Goal: Task Accomplishment & Management: Manage account settings

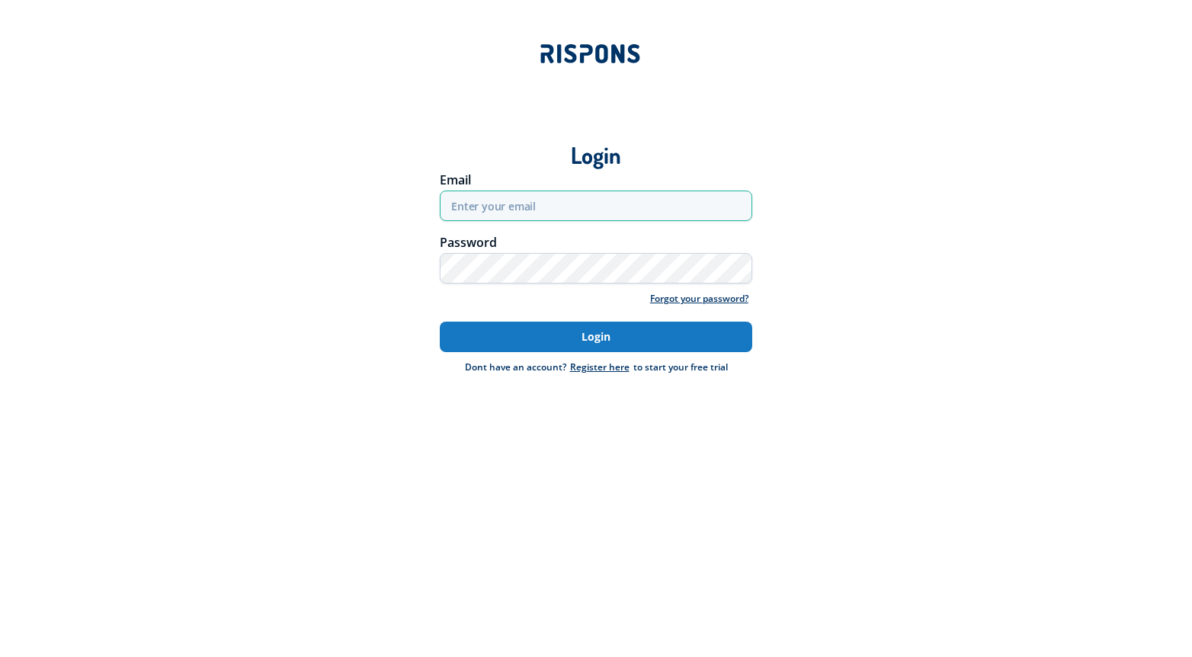
type input "[EMAIL_ADDRESS][DOMAIN_NAME]"
click at [554, 332] on button "Login" at bounding box center [596, 337] width 313 height 30
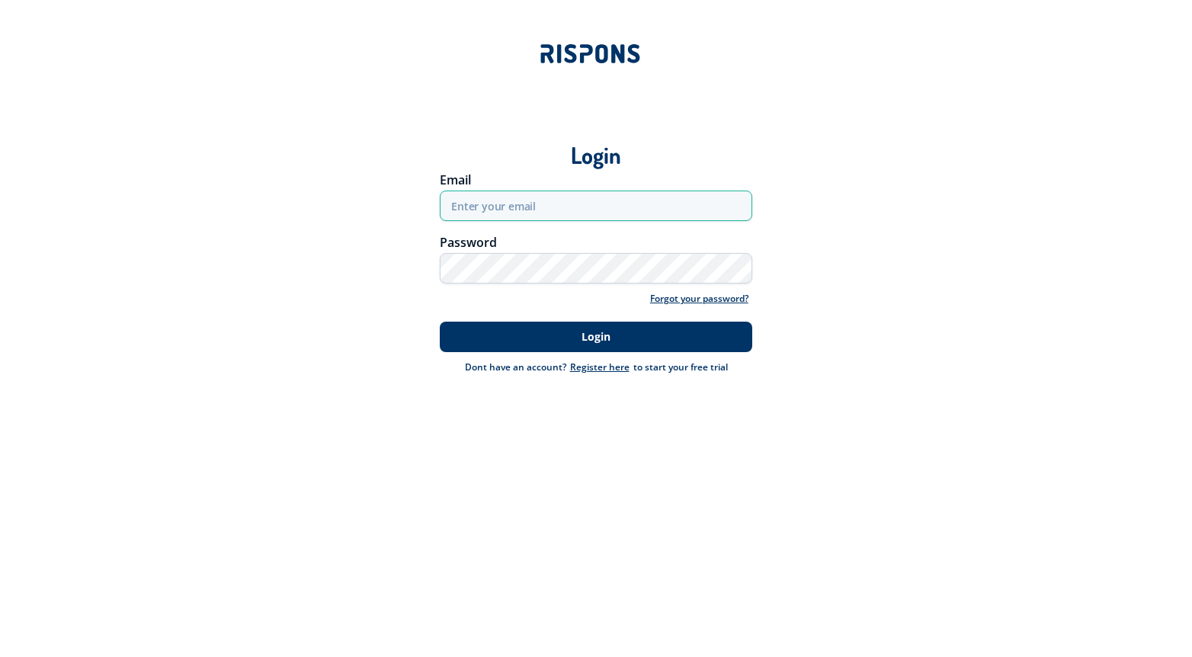
type input "[EMAIL_ADDRESS][DOMAIN_NAME]"
click at [257, 128] on div "Login" at bounding box center [596, 143] width 1046 height 53
